Goal: Check status: Check status

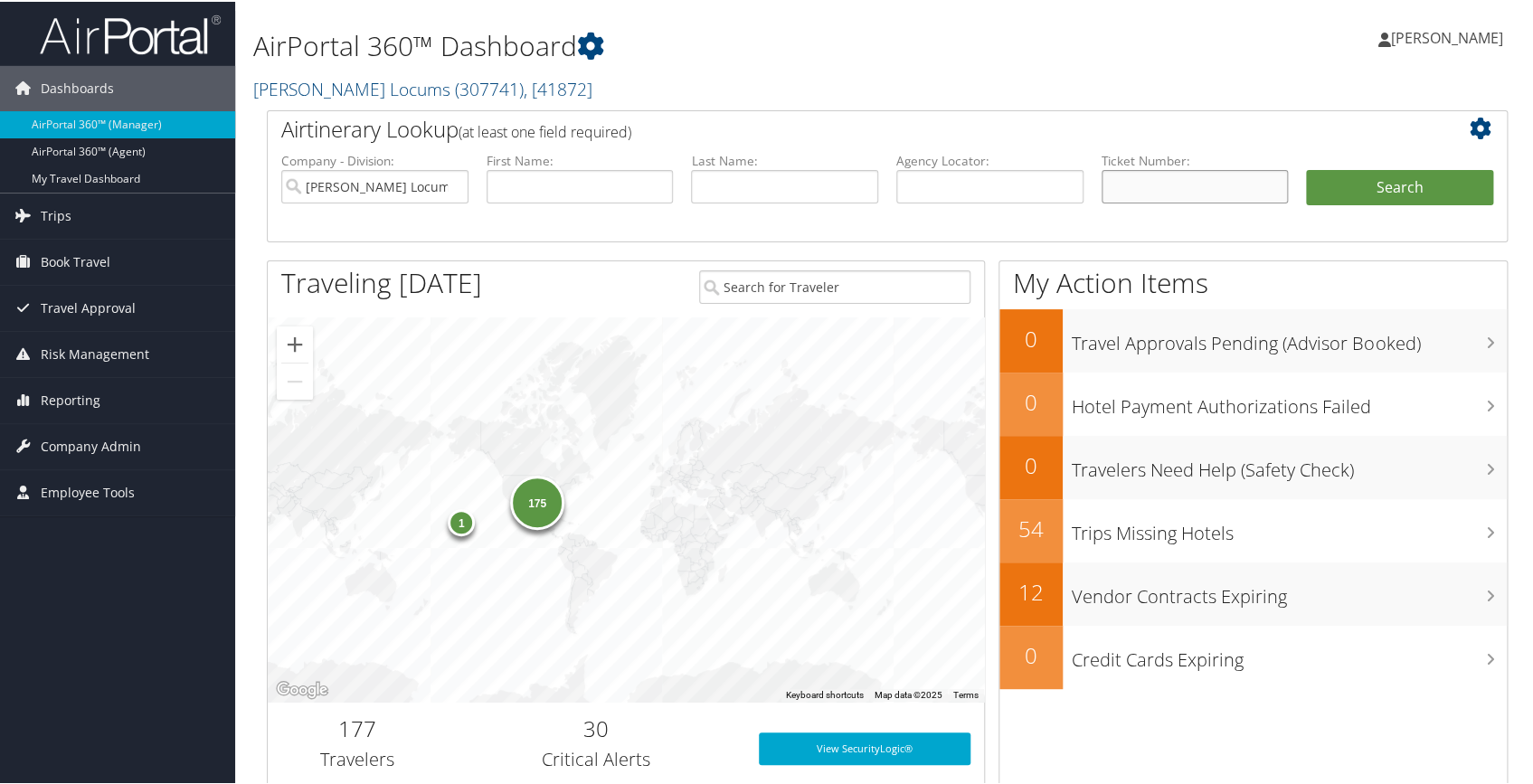
click at [1118, 173] on input "text" at bounding box center [1195, 185] width 188 height 34
type input "5267334129521"
click at [1381, 189] on button "Search" at bounding box center [1399, 187] width 188 height 37
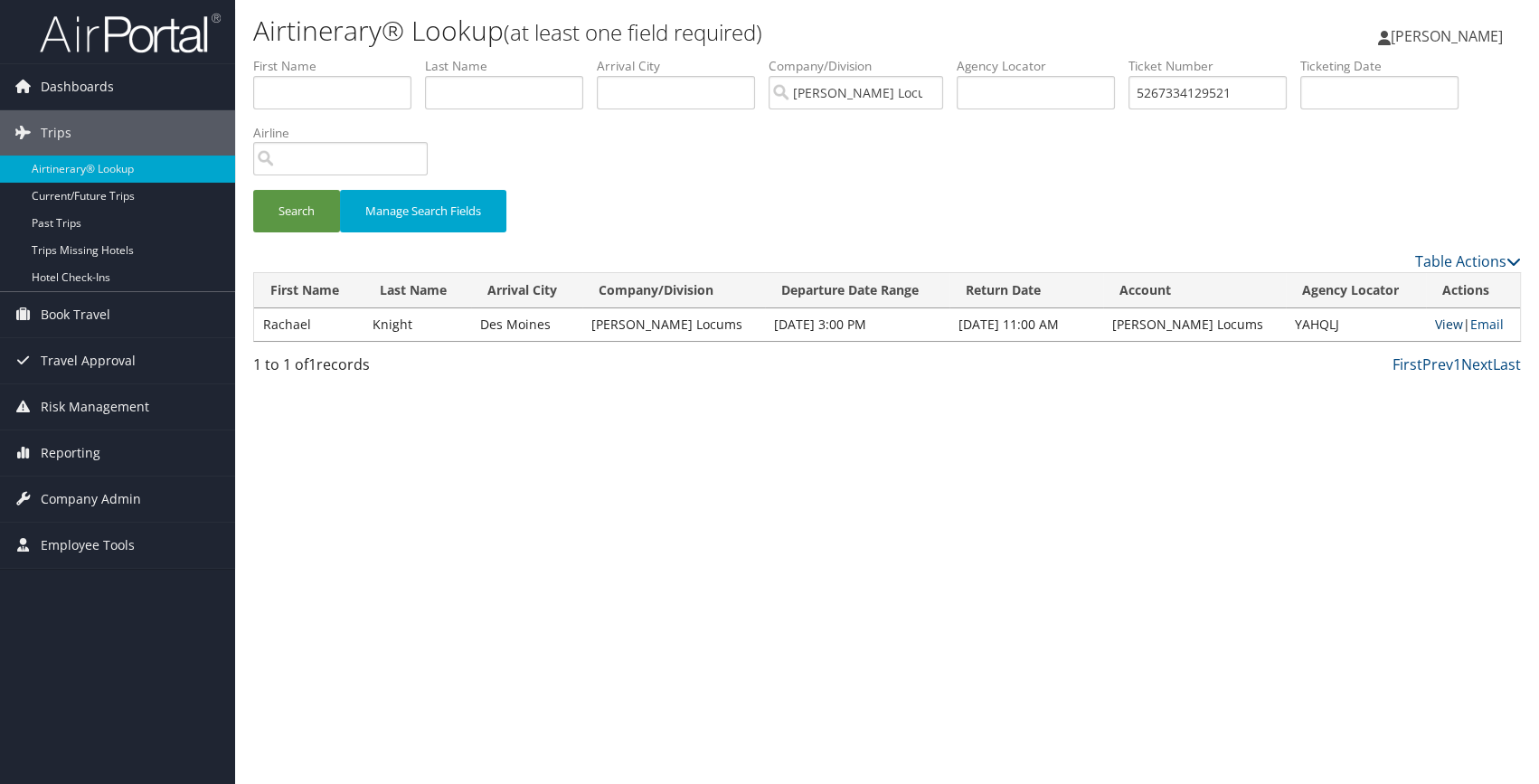
click at [1435, 326] on link "View" at bounding box center [1448, 324] width 28 height 17
